Goal: Understand process/instructions

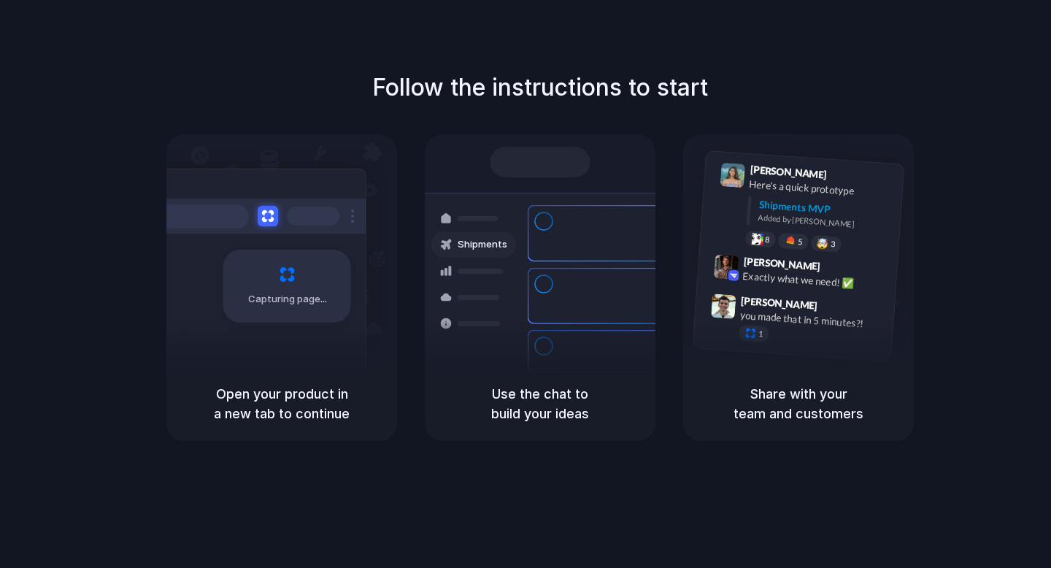
click at [503, 82] on h1 "Follow the instructions to start" at bounding box center [540, 87] width 336 height 35
click at [272, 262] on div "Capturing page" at bounding box center [287, 286] width 128 height 73
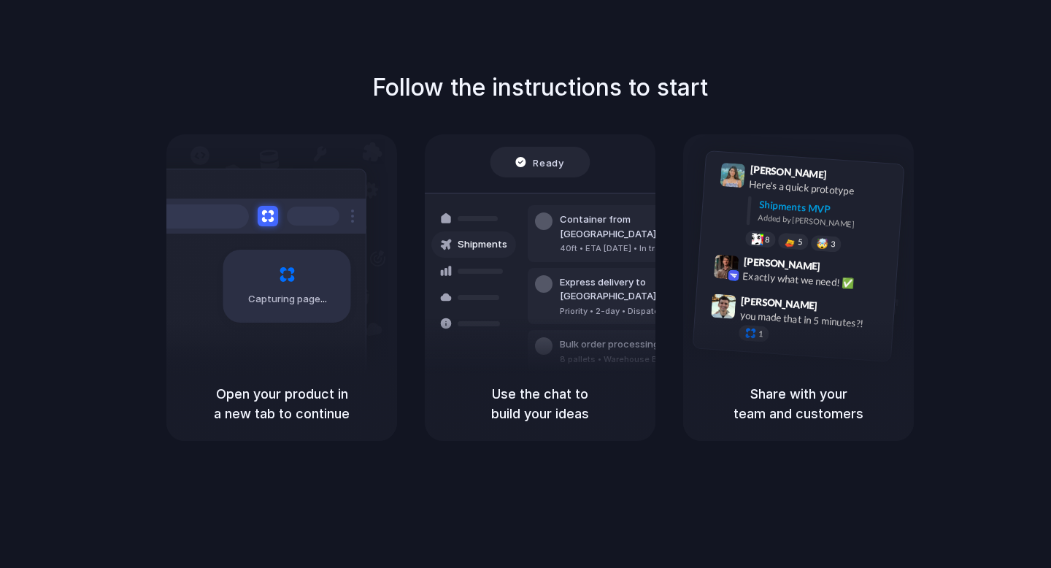
click at [269, 292] on span "Capturing page" at bounding box center [288, 299] width 81 height 15
click at [573, 268] on div "Express delivery to NYC Priority • 2-day • Dispatched" at bounding box center [626, 296] width 197 height 57
click at [759, 218] on div "Added by [PERSON_NAME]" at bounding box center [825, 222] width 134 height 21
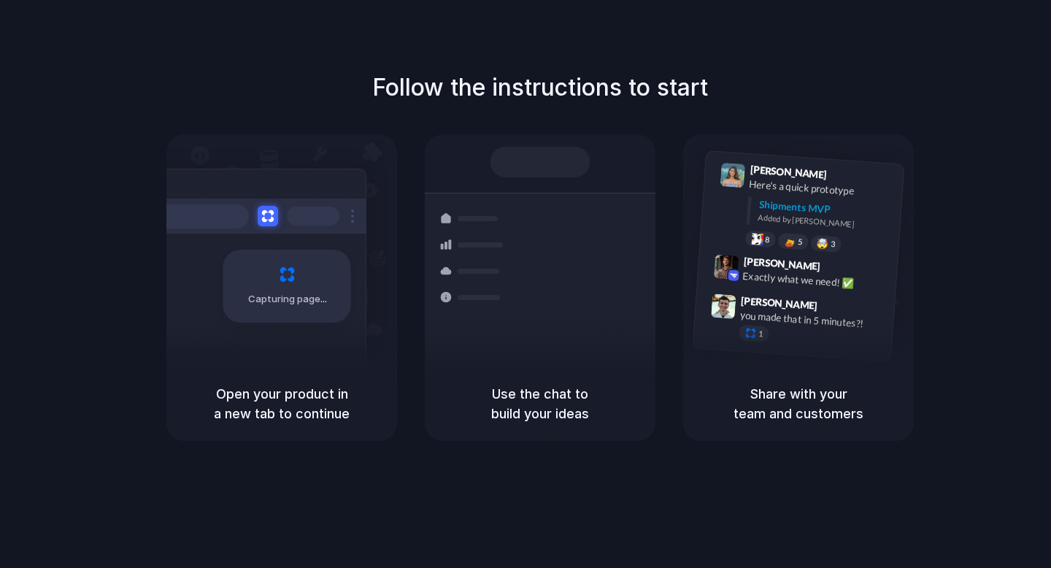
click at [525, 407] on h5 "Use the chat to build your ideas" at bounding box center [540, 403] width 196 height 39
click at [541, 150] on div at bounding box center [541, 162] width 100 height 31
click at [499, 89] on h1 "Follow the instructions to start" at bounding box center [540, 87] width 336 height 35
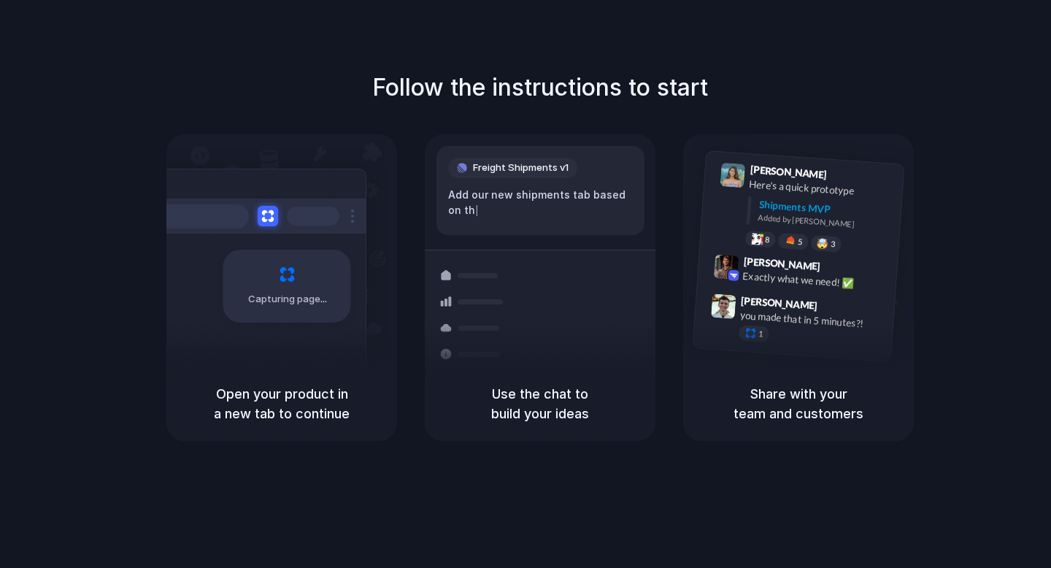
click at [570, 92] on h1 "Follow the instructions to start" at bounding box center [540, 87] width 336 height 35
click at [503, 231] on div "Freight Shipments v1 Add our new shipments tab based on the Linear spec" at bounding box center [541, 190] width 208 height 89
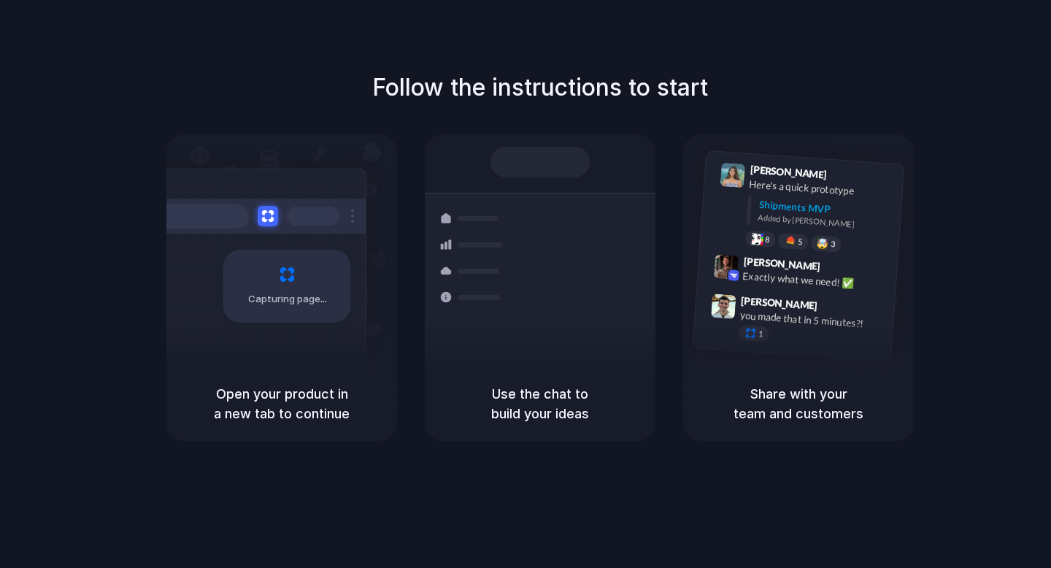
click at [321, 267] on div "Capturing page" at bounding box center [287, 286] width 128 height 73
click at [285, 292] on span "Capturing page" at bounding box center [288, 299] width 81 height 15
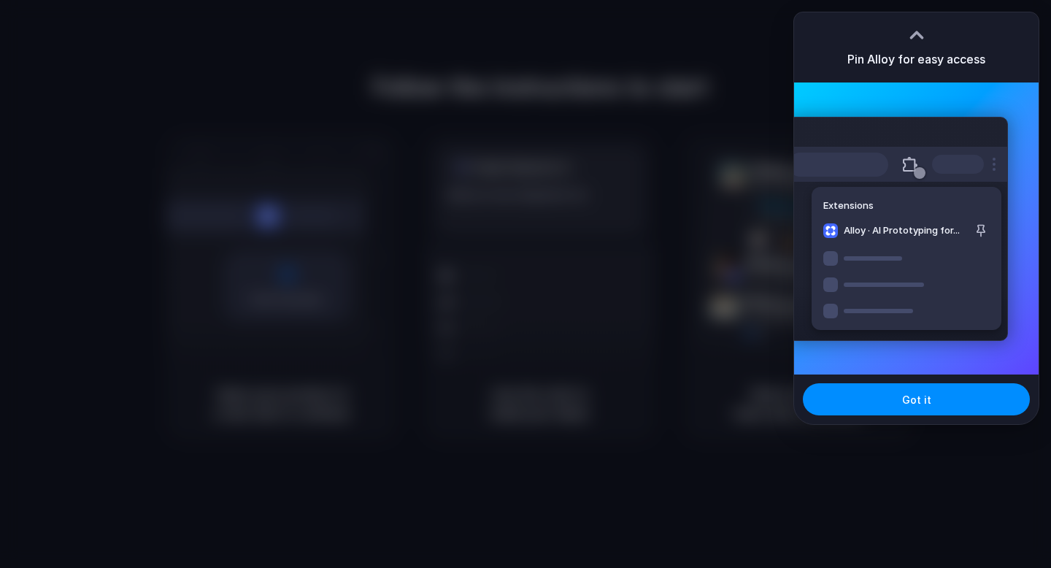
click at [579, 371] on div at bounding box center [525, 284] width 1051 height 568
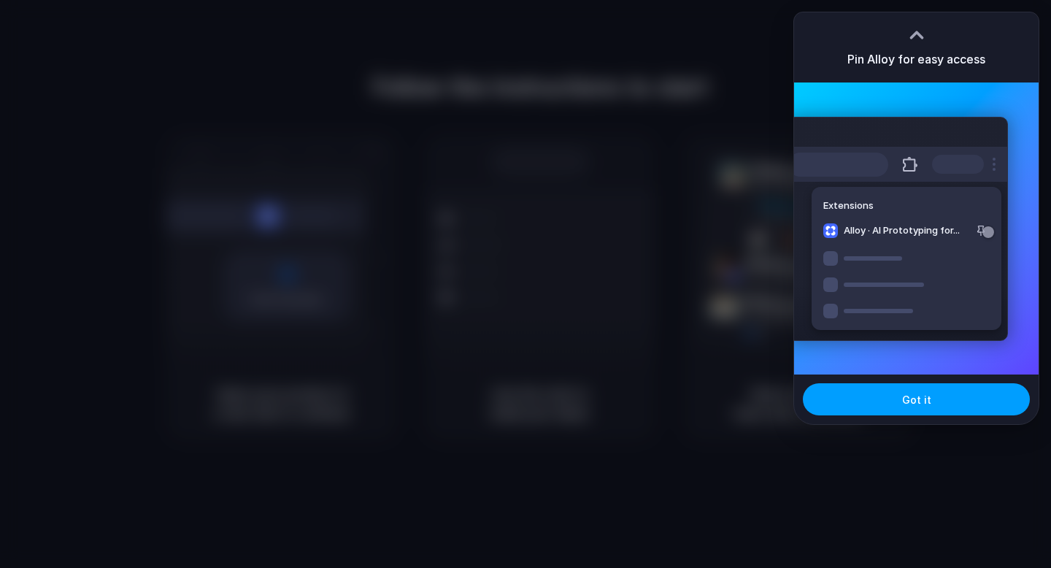
click at [921, 396] on span "Got it" at bounding box center [916, 399] width 29 height 15
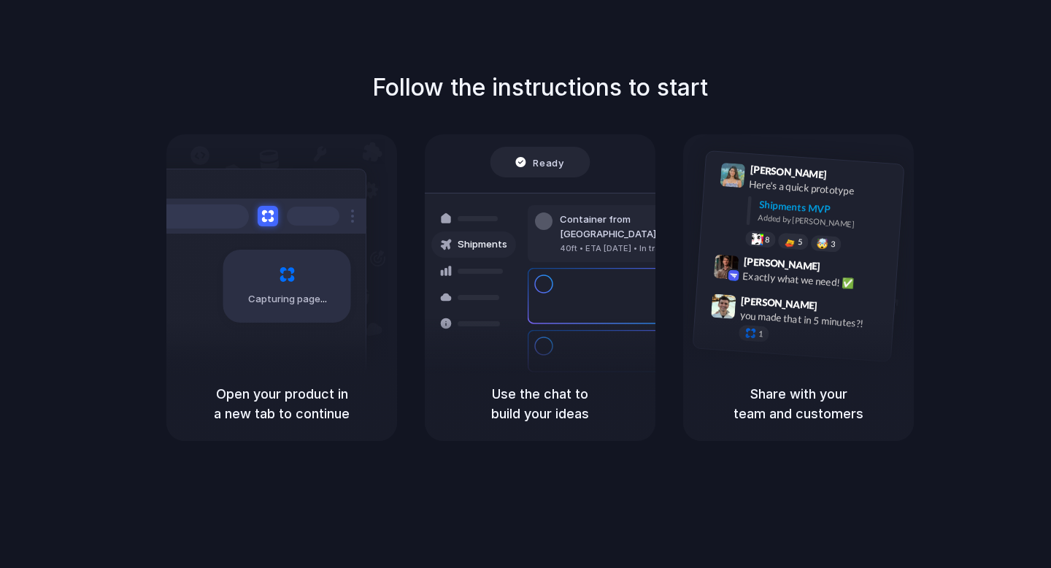
click at [954, 271] on div "Follow the instructions to start Capturing page Open your product in a new tab …" at bounding box center [540, 255] width 1051 height 371
